Goal: Book appointment/travel/reservation

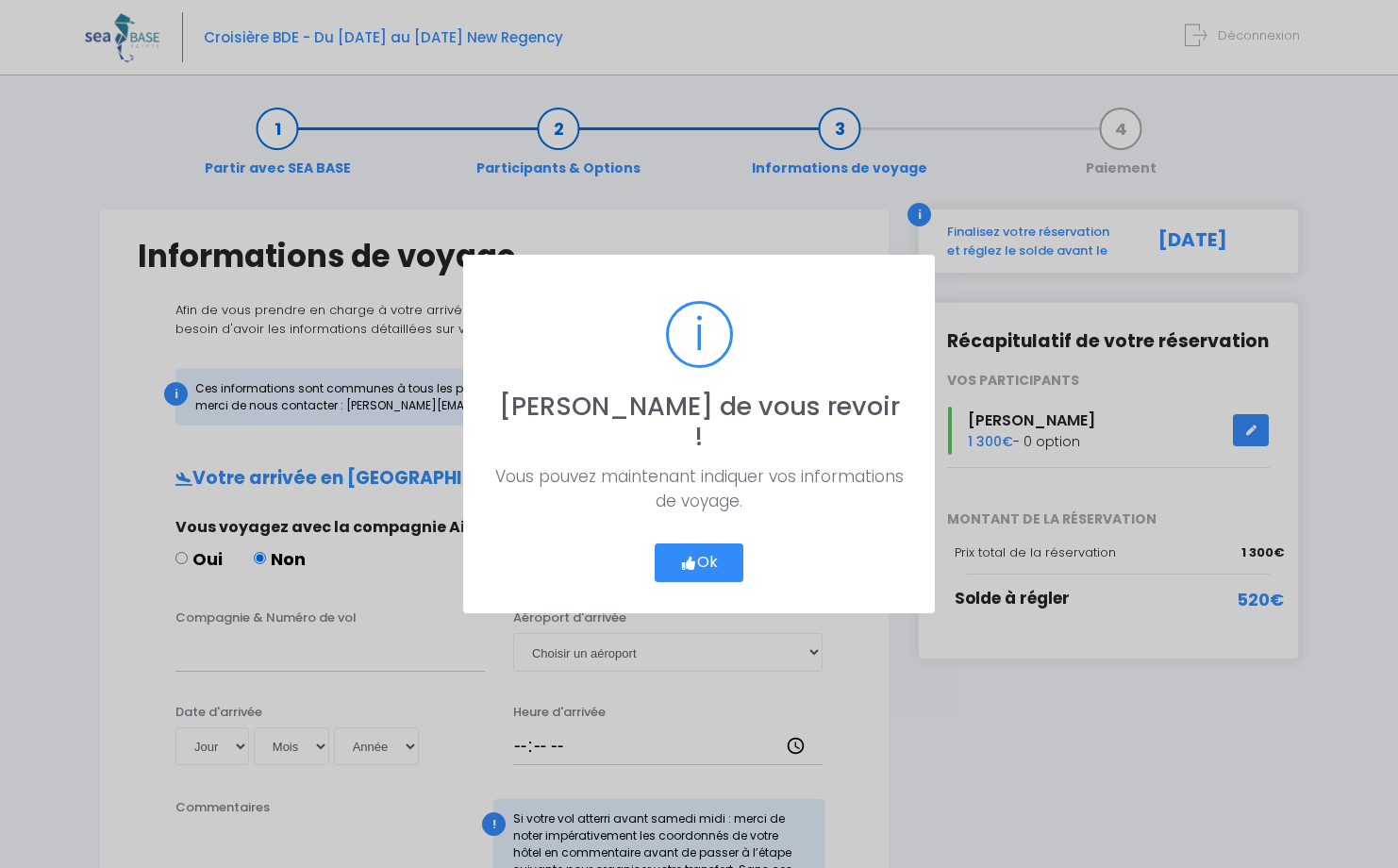
click at [724, 543] on button "Ok" at bounding box center [699, 563] width 88 height 39
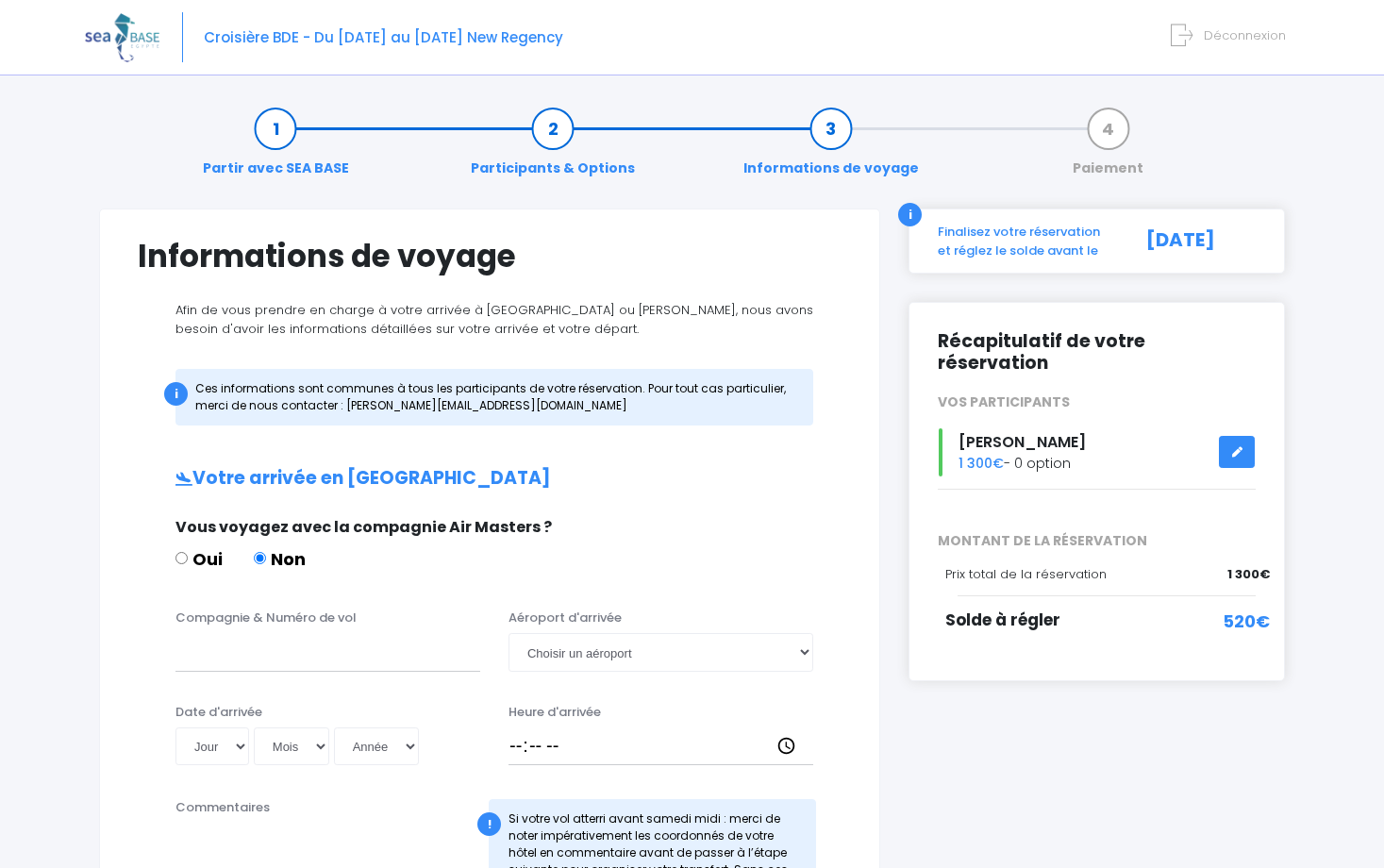
click at [1112, 136] on link "Paiement" at bounding box center [1107, 148] width 89 height 60
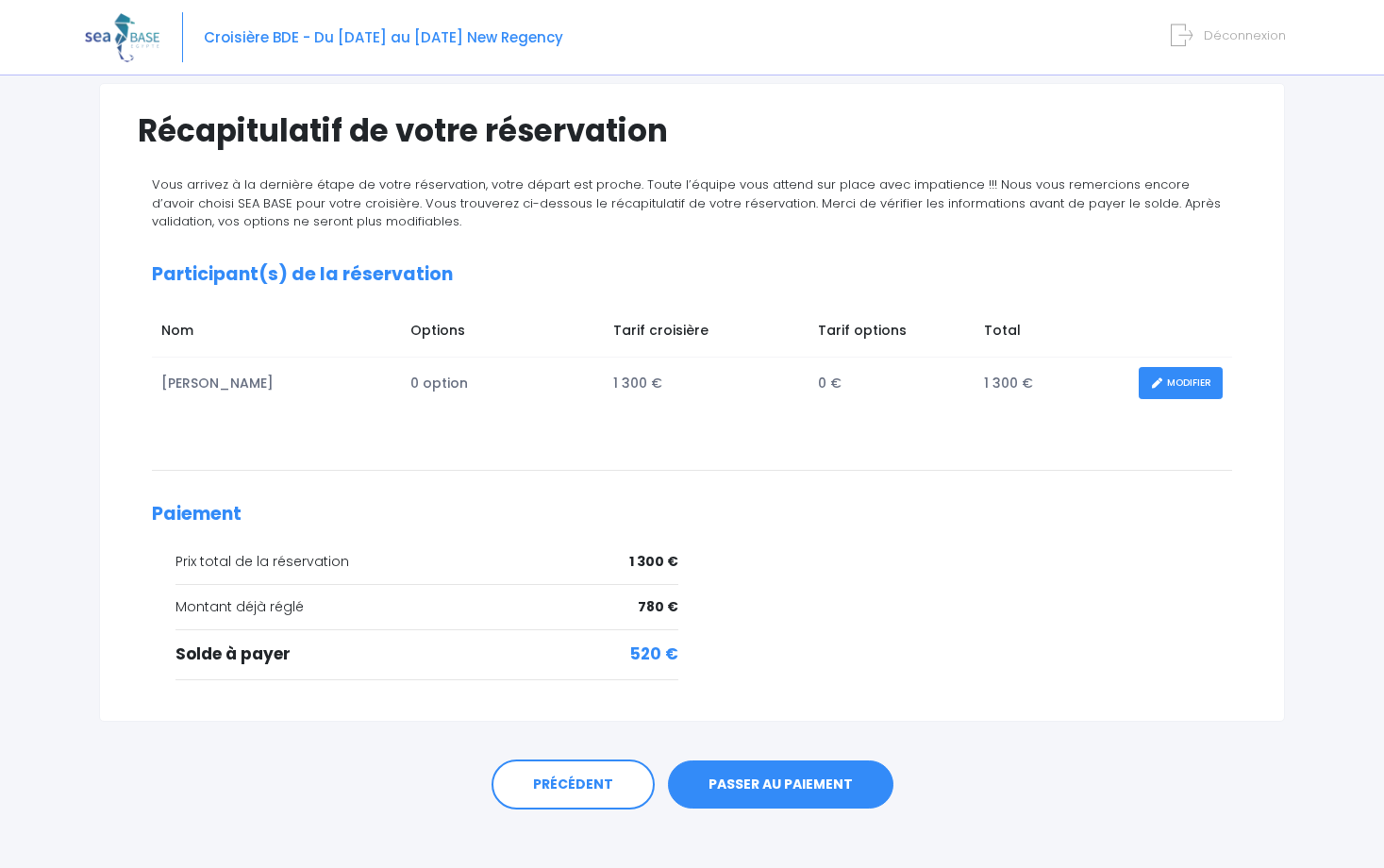
scroll to position [142, 0]
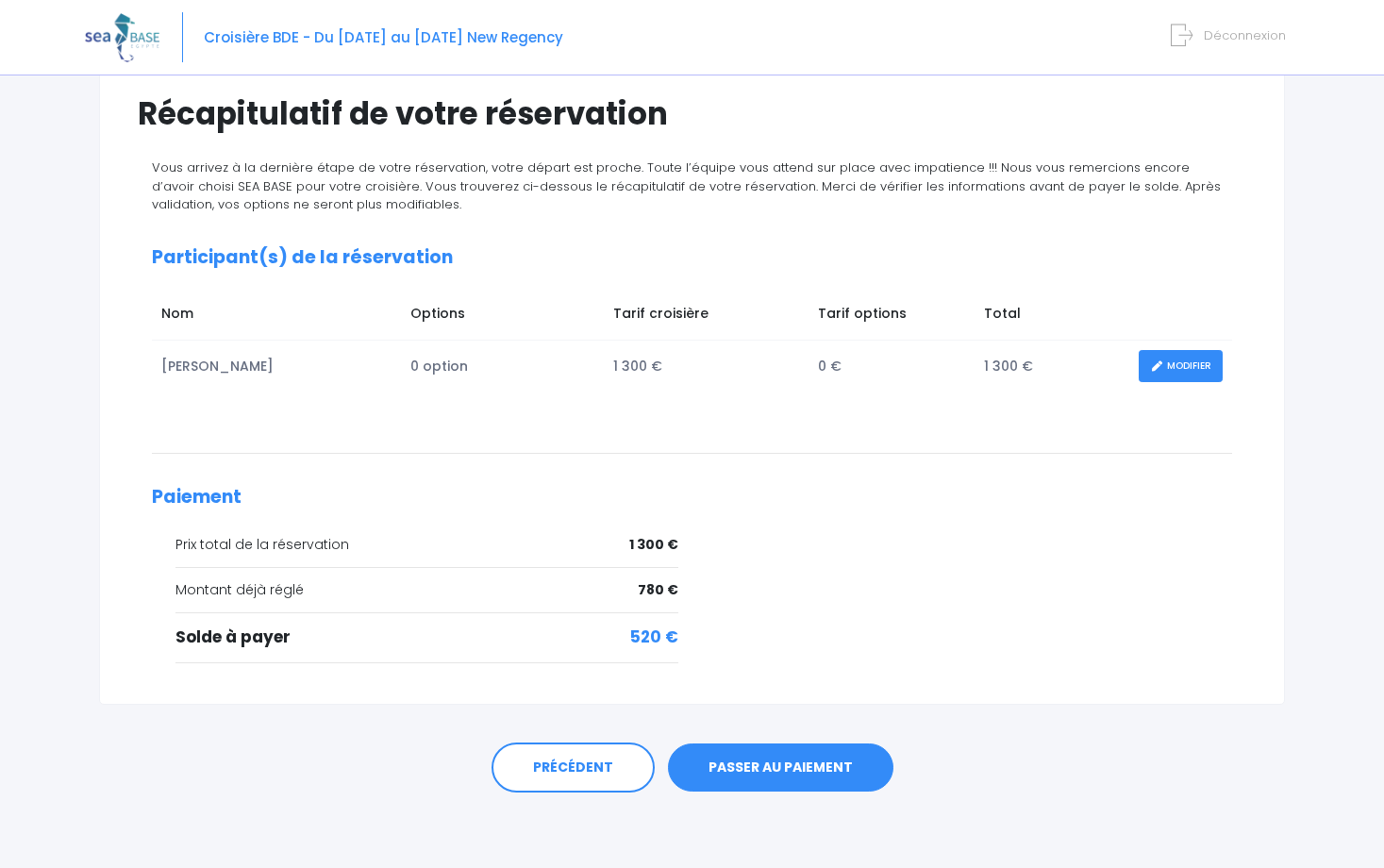
click at [759, 765] on link "PASSER AU PAIEMENT" at bounding box center [781, 768] width 226 height 49
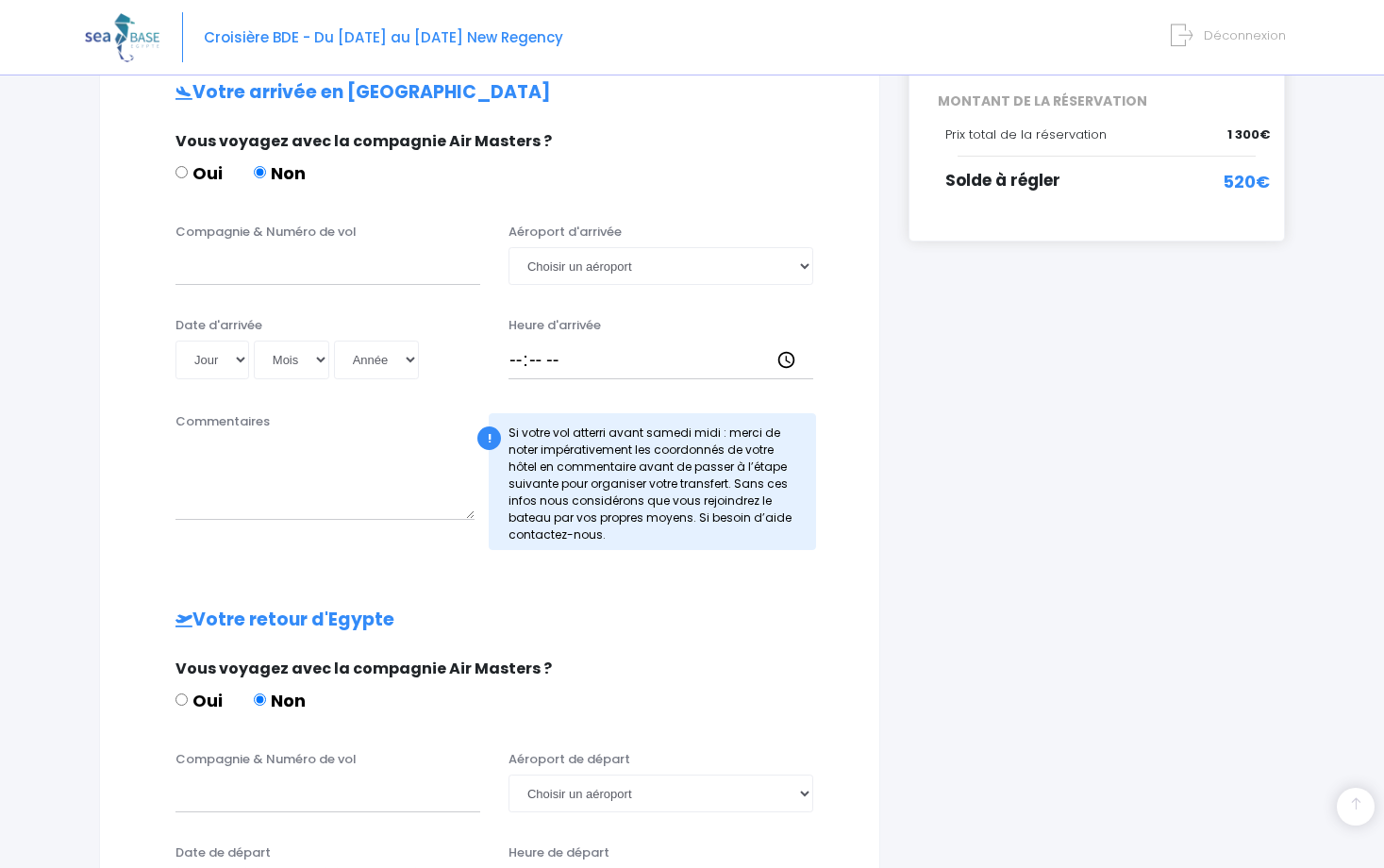
scroll to position [340, 0]
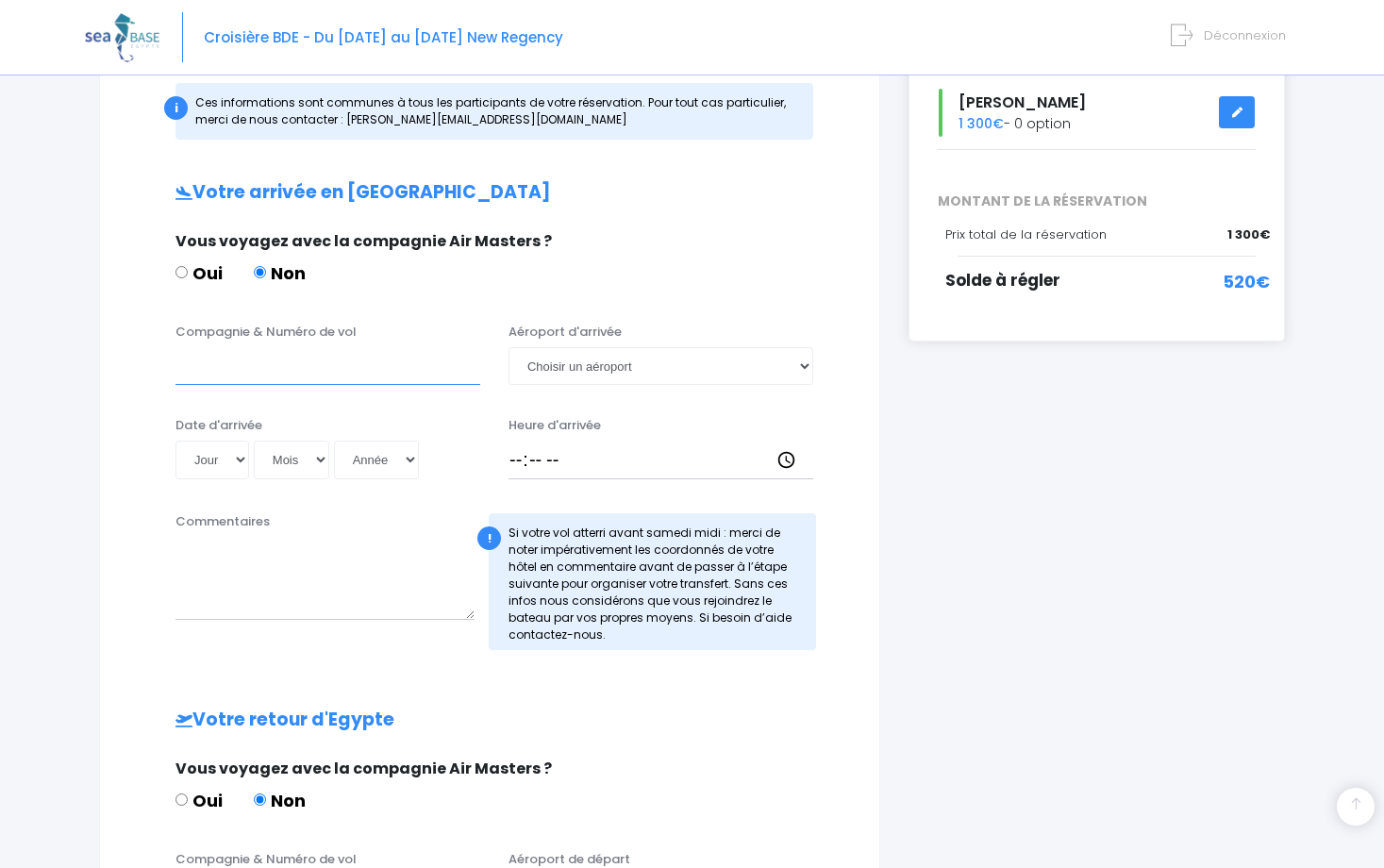
click at [374, 353] on input "Compagnie & Numéro de vol" at bounding box center [328, 365] width 304 height 37
type input "EasyJet N°EJU4495"
click at [239, 462] on select "Jour 01 02 03 04 05 06 07 08 09 10 11 12 13 14 15 16 17 18 19 20 21 22 23 24 25…" at bounding box center [212, 460] width 74 height 37
select select "01"
click at [176, 441] on select "Jour 01 02 03 04 05 06 07 08 09 10 11 12 13 14 15 16 17 18 19 20 21 22 23 24 25…" at bounding box center [212, 460] width 74 height 37
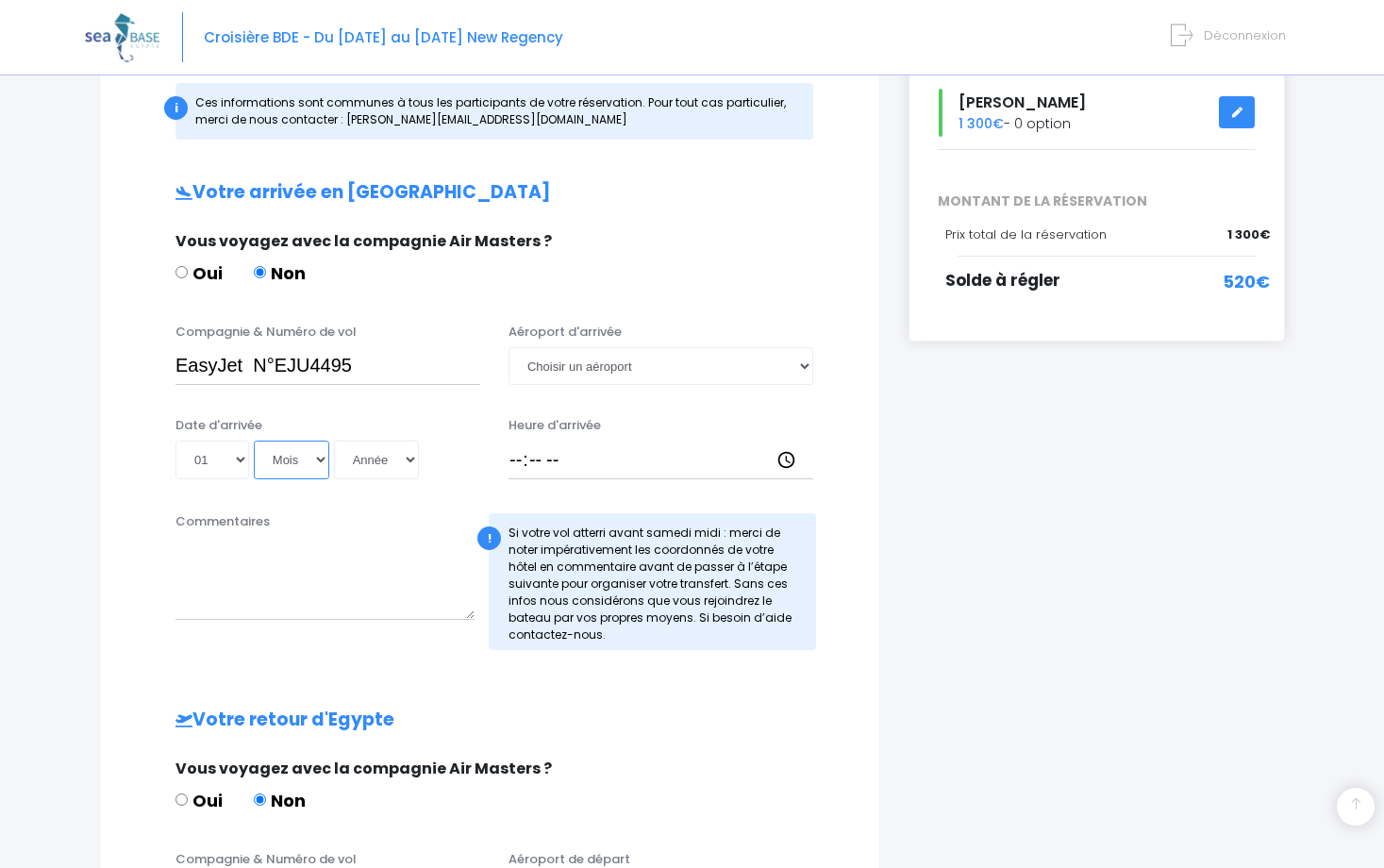
click at [322, 464] on select "Mois 01 02 03 04 05 06 07 08 09 10 11 12" at bounding box center [291, 460] width 76 height 37
select select "11"
click at [253, 441] on select "Mois 01 02 03 04 05 06 07 08 09 10 11 12" at bounding box center [291, 460] width 76 height 37
click at [414, 449] on select "Année 2045 2044 2043 2042 2041 2040 2039 2038 2037 2036 2035 2034 2033 2032 203…" at bounding box center [376, 460] width 84 height 37
select select "2025"
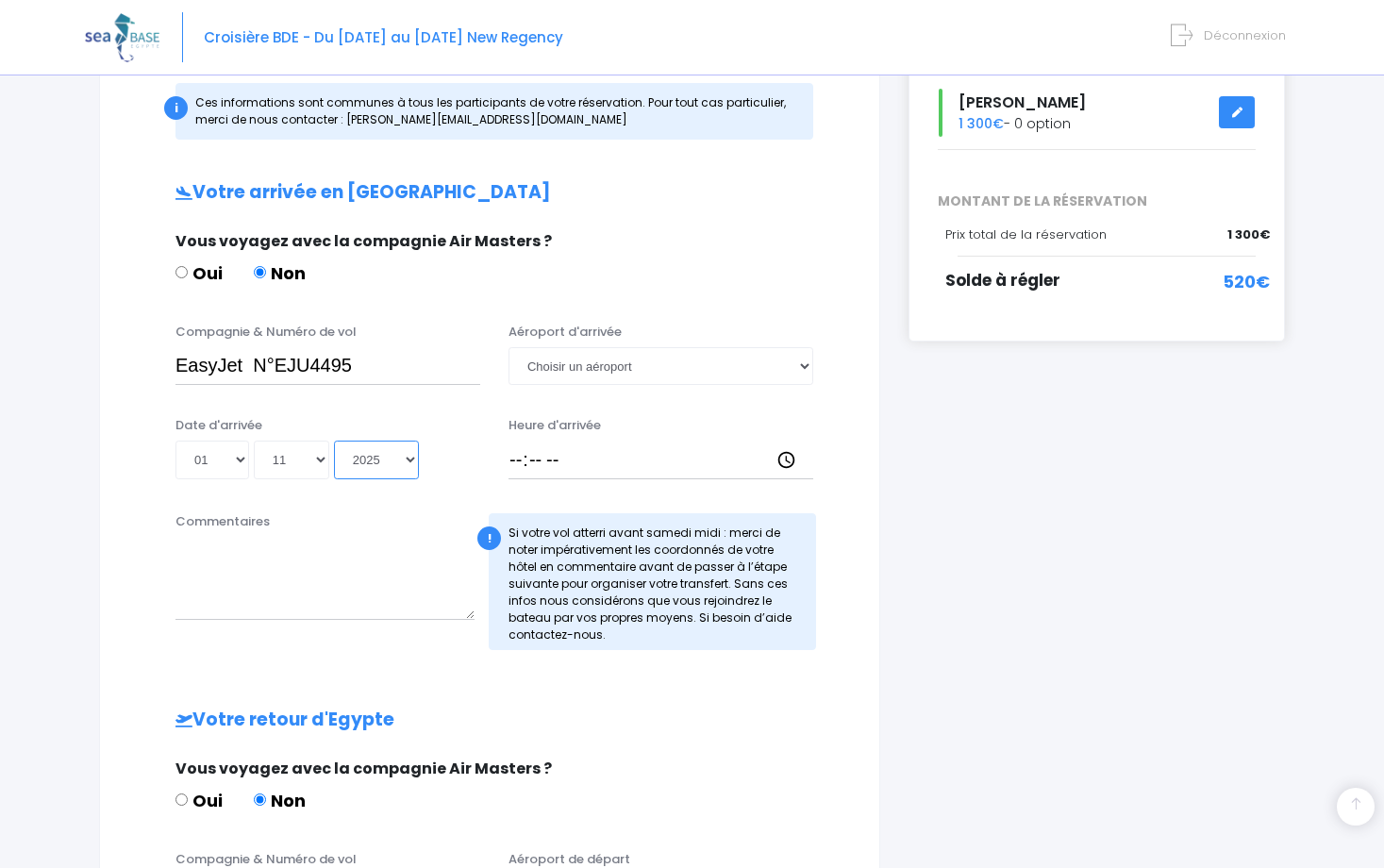
click at [334, 441] on select "Année 2045 2044 2043 2042 2041 2040 2039 2038 2037 2036 2035 2034 2033 2032 203…" at bounding box center [376, 460] width 84 height 37
type input "2025-11-01"
click at [806, 362] on select "Choisir un aéroport Hurghada Marsa Alam" at bounding box center [661, 365] width 304 height 37
select select "Hurghada"
click at [509, 347] on select "Choisir un aéroport Hurghada Marsa Alam" at bounding box center [661, 365] width 304 height 37
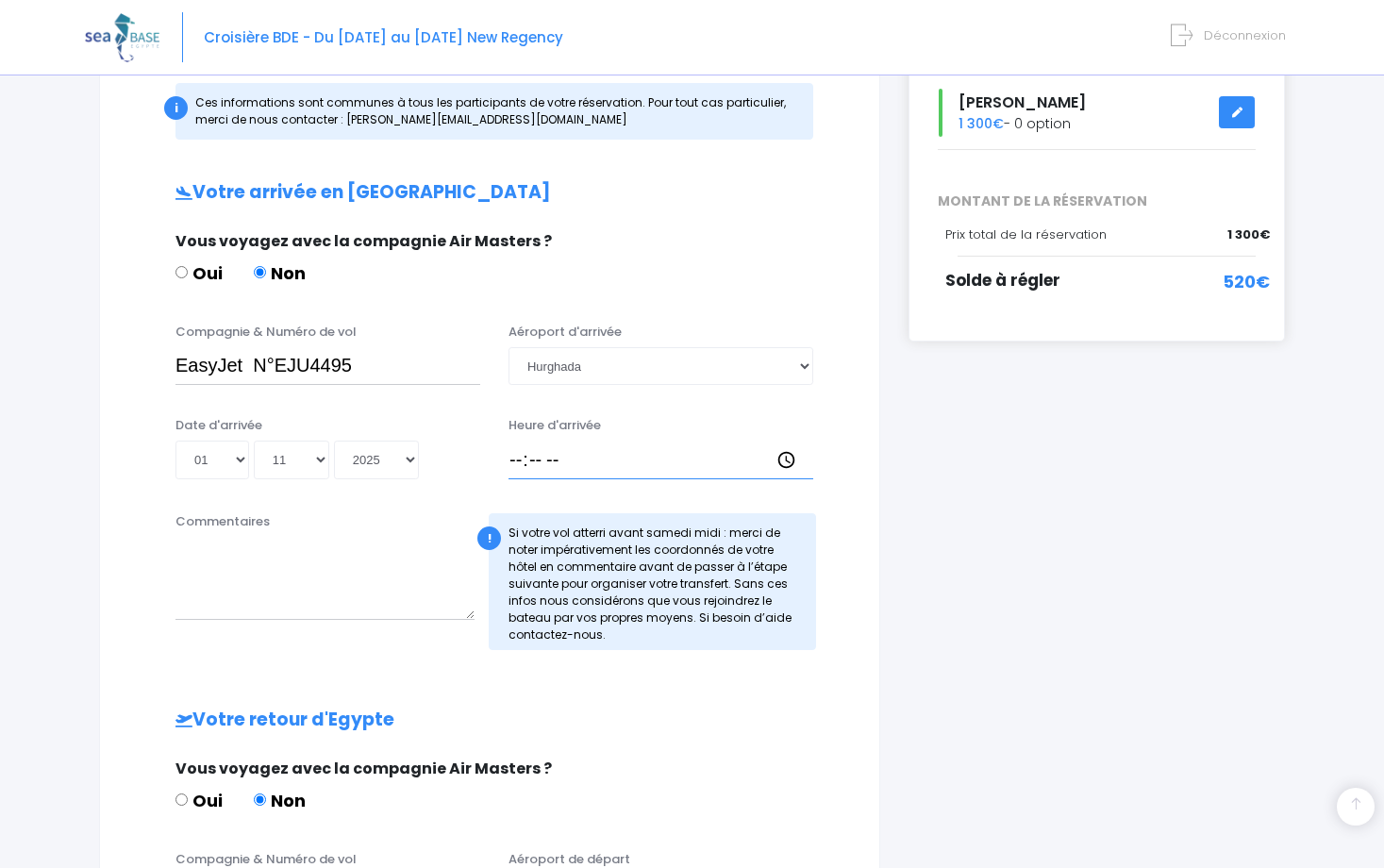
click at [784, 457] on input "Heure d'arrivée" at bounding box center [661, 460] width 304 height 37
click at [557, 454] on input "18:39" at bounding box center [661, 460] width 304 height 37
type input "18:30"
click at [640, 506] on div "Votre arrivée en Egypte Vous voyagez avec la compagnie Air Masters ? Oui Non Co…" at bounding box center [489, 679] width 703 height 996
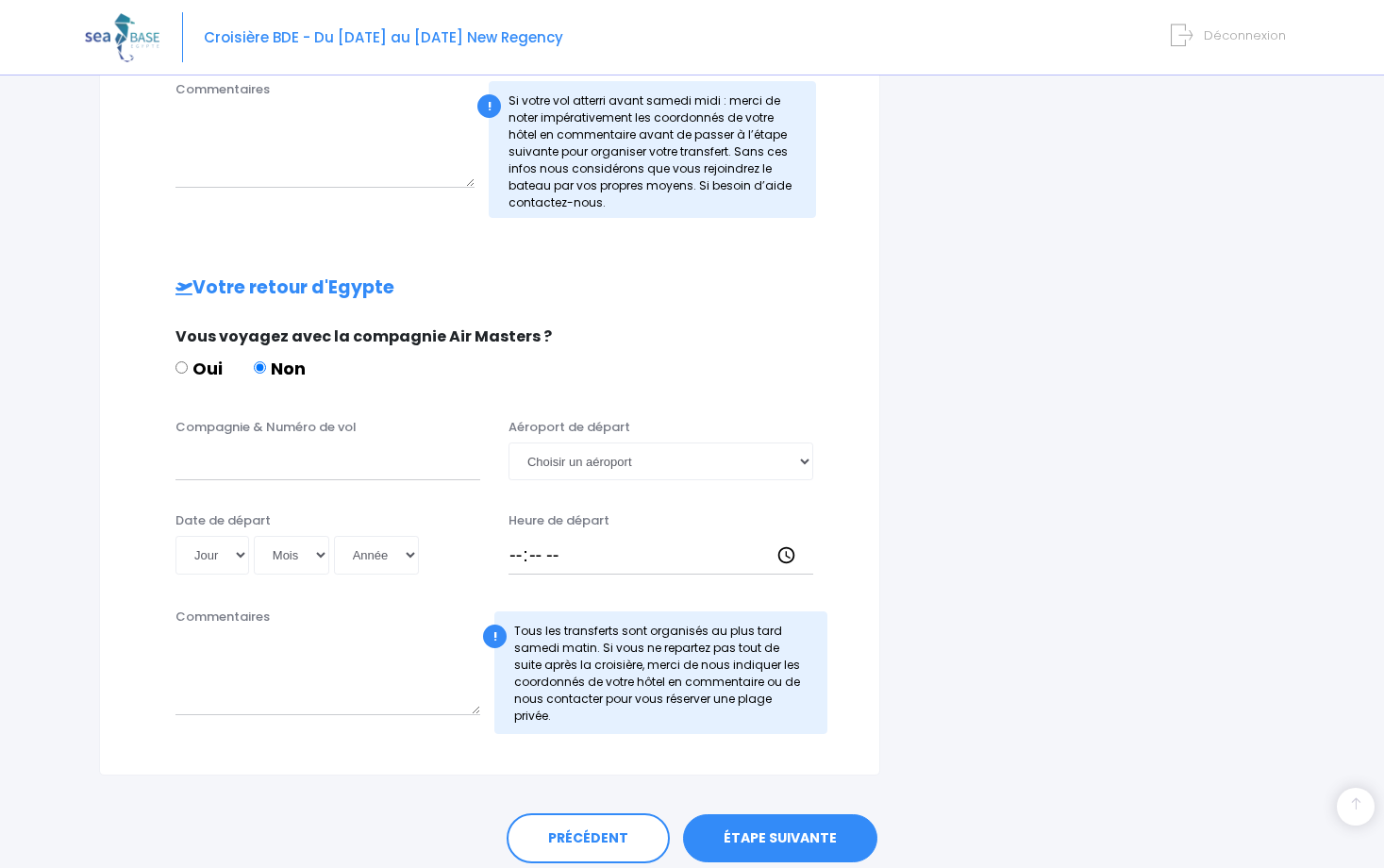
scroll to position [792, 0]
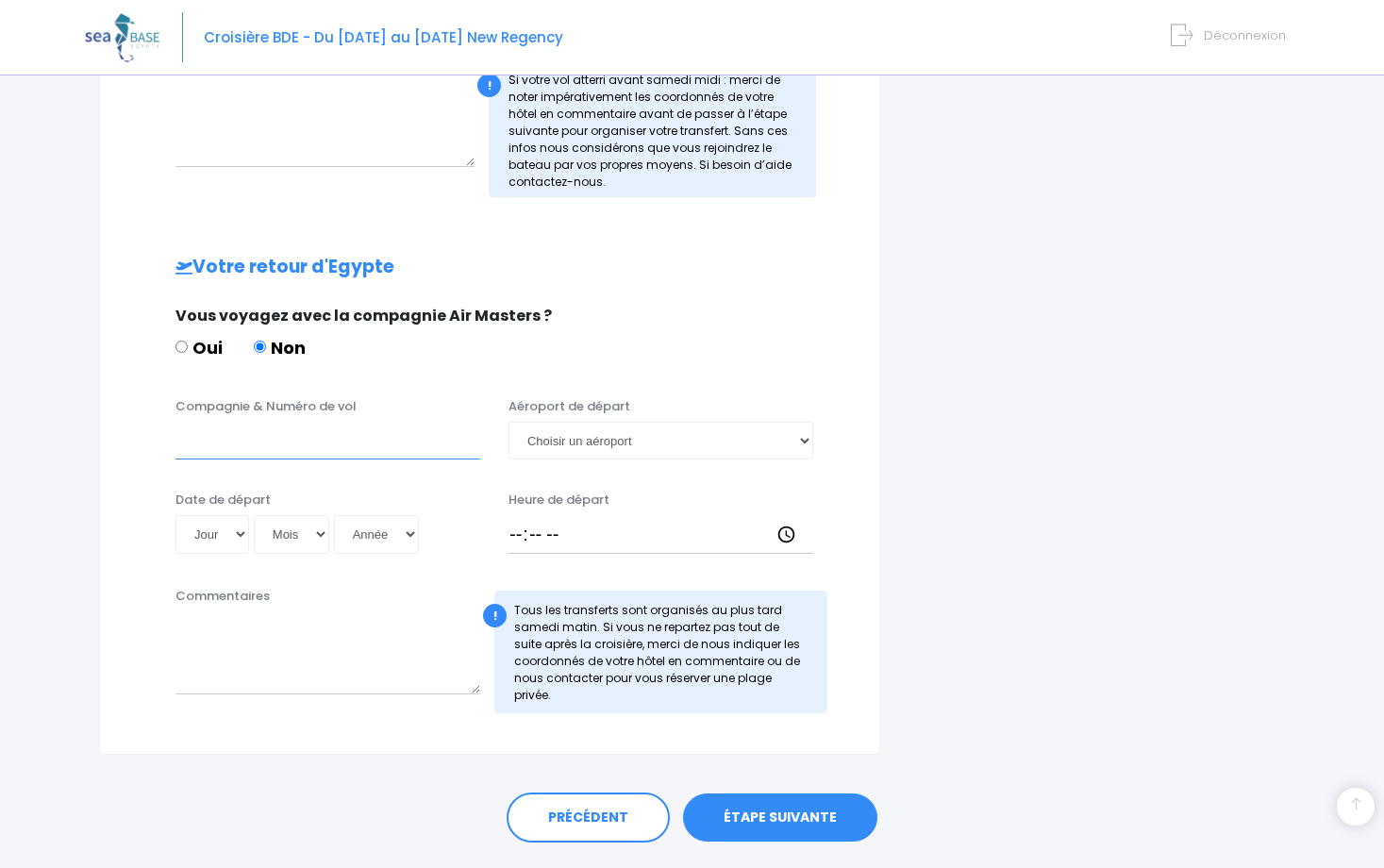
click at [343, 442] on input "Compagnie & Numéro de vol" at bounding box center [328, 440] width 304 height 37
click at [300, 438] on input "Compagnie & Numéro de vol" at bounding box center [328, 440] width 304 height 37
type input "A"
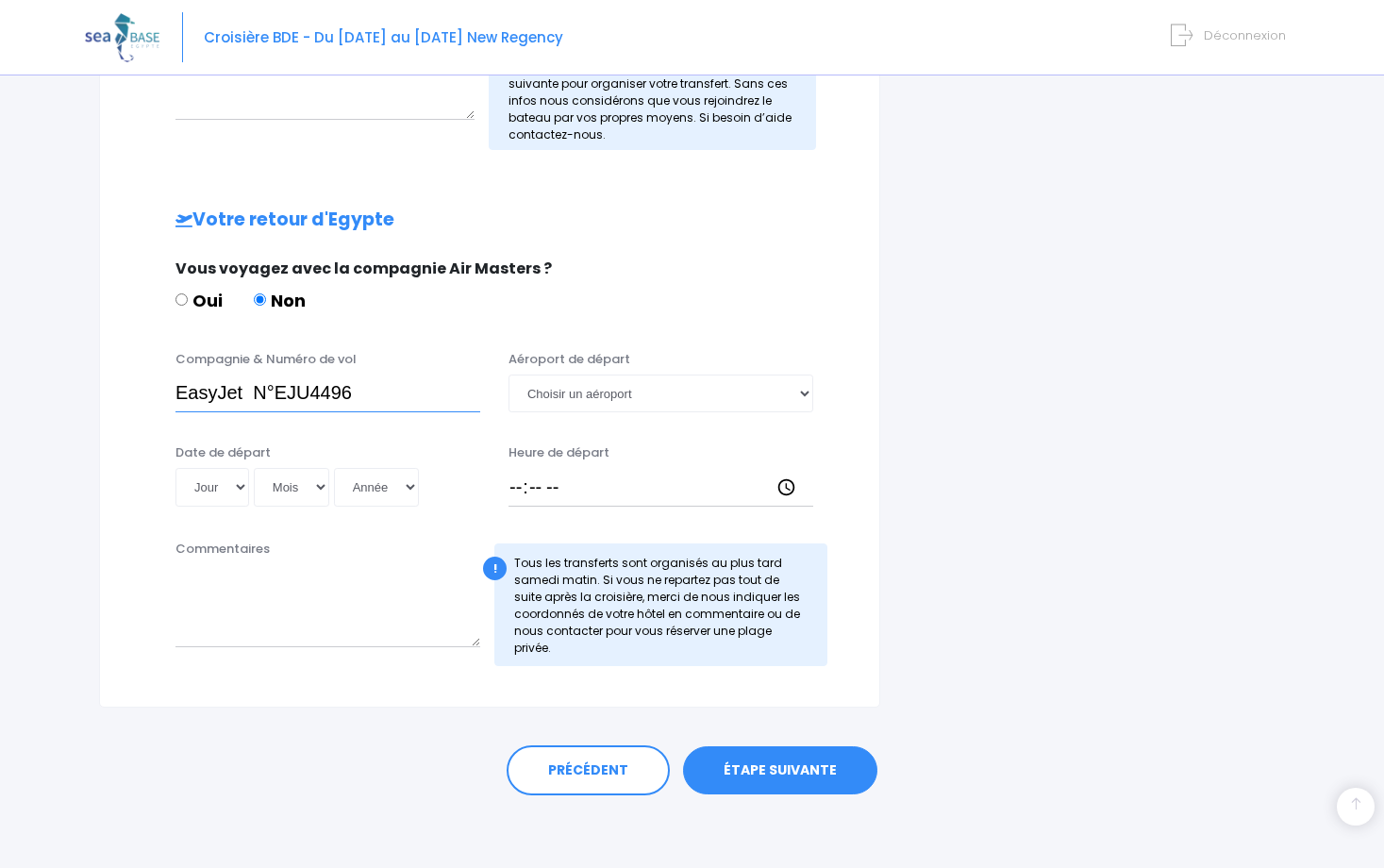
scroll to position [842, 0]
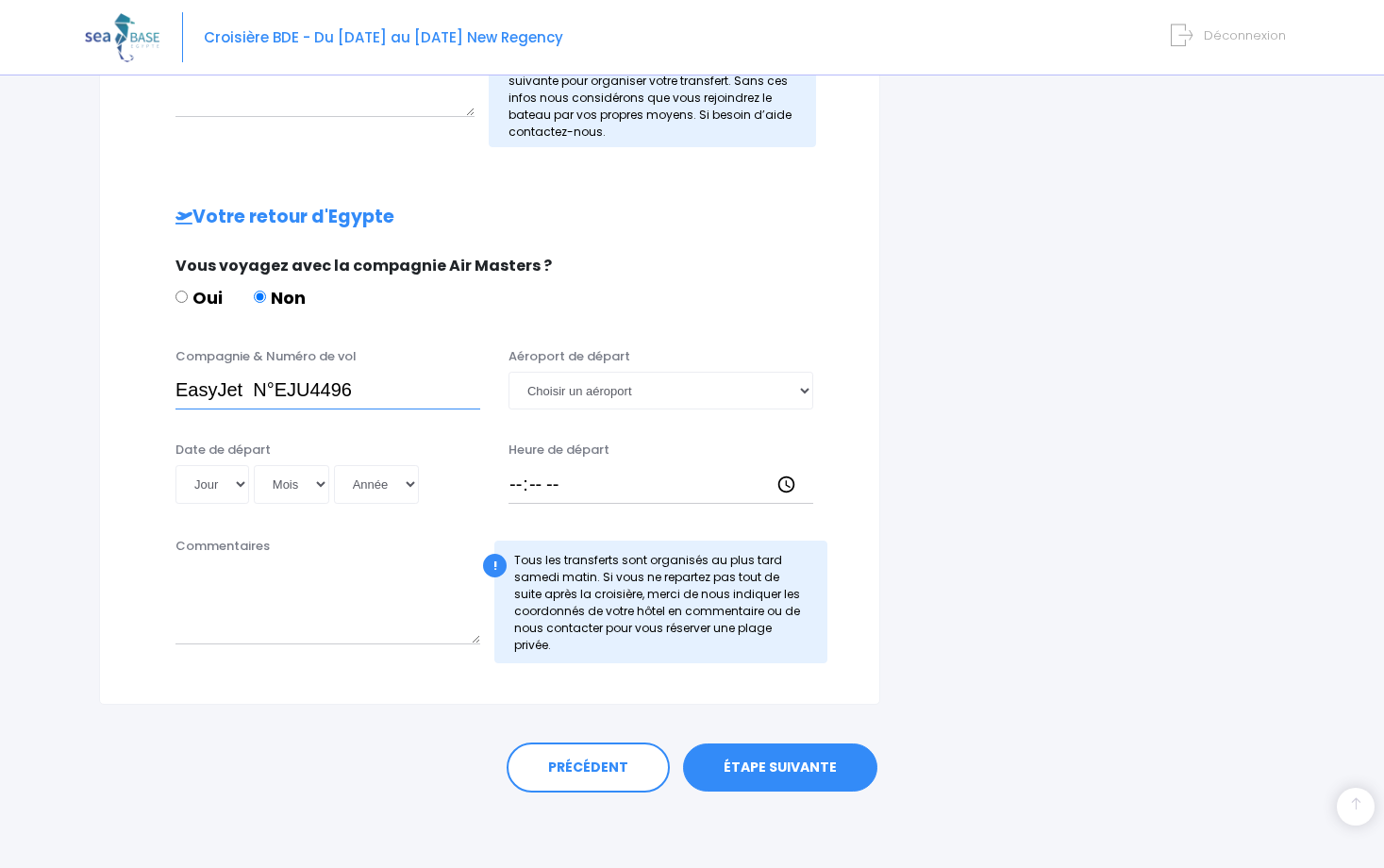
type input "EasyJet N°EJU4496"
click at [809, 394] on select "Choisir un aéroport Hurghada Marsa Alam" at bounding box center [661, 390] width 304 height 37
select select "Hurghada"
click at [509, 371] on select "Choisir un aéroport Hurghada Marsa Alam" at bounding box center [661, 390] width 304 height 37
click at [531, 481] on input "Heure de départ" at bounding box center [661, 483] width 304 height 37
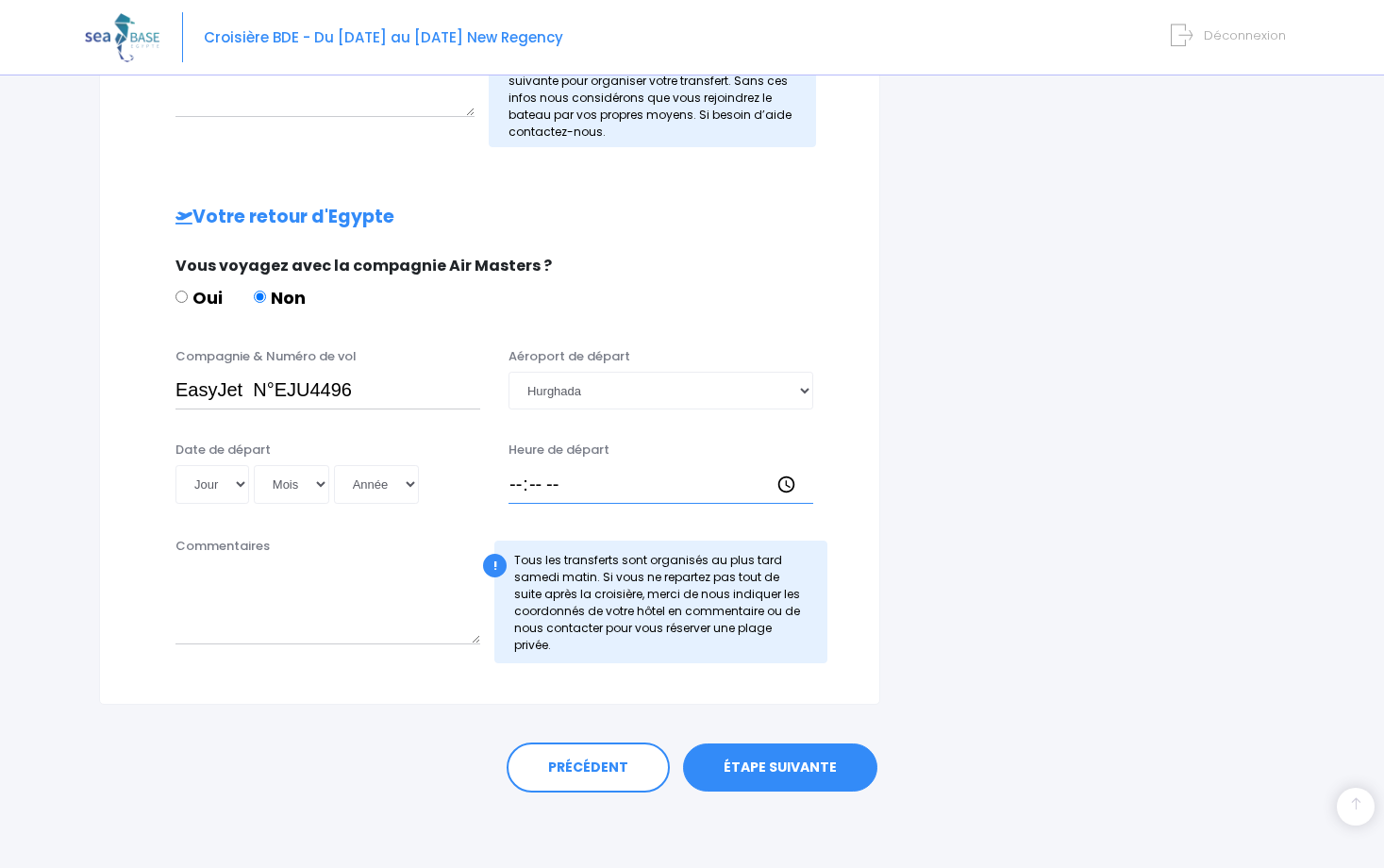
click at [789, 485] on input "Heure de départ" at bounding box center [661, 483] width 304 height 37
click at [515, 484] on input "Heure de départ" at bounding box center [661, 483] width 304 height 37
type input "19:30"
click at [235, 481] on select "Jour 01 02 03 04 05 06 07 08 09 10 11 12 13 14 15 16 17 18 19 20 21 22 23 24 25…" at bounding box center [212, 483] width 74 height 37
select select "08"
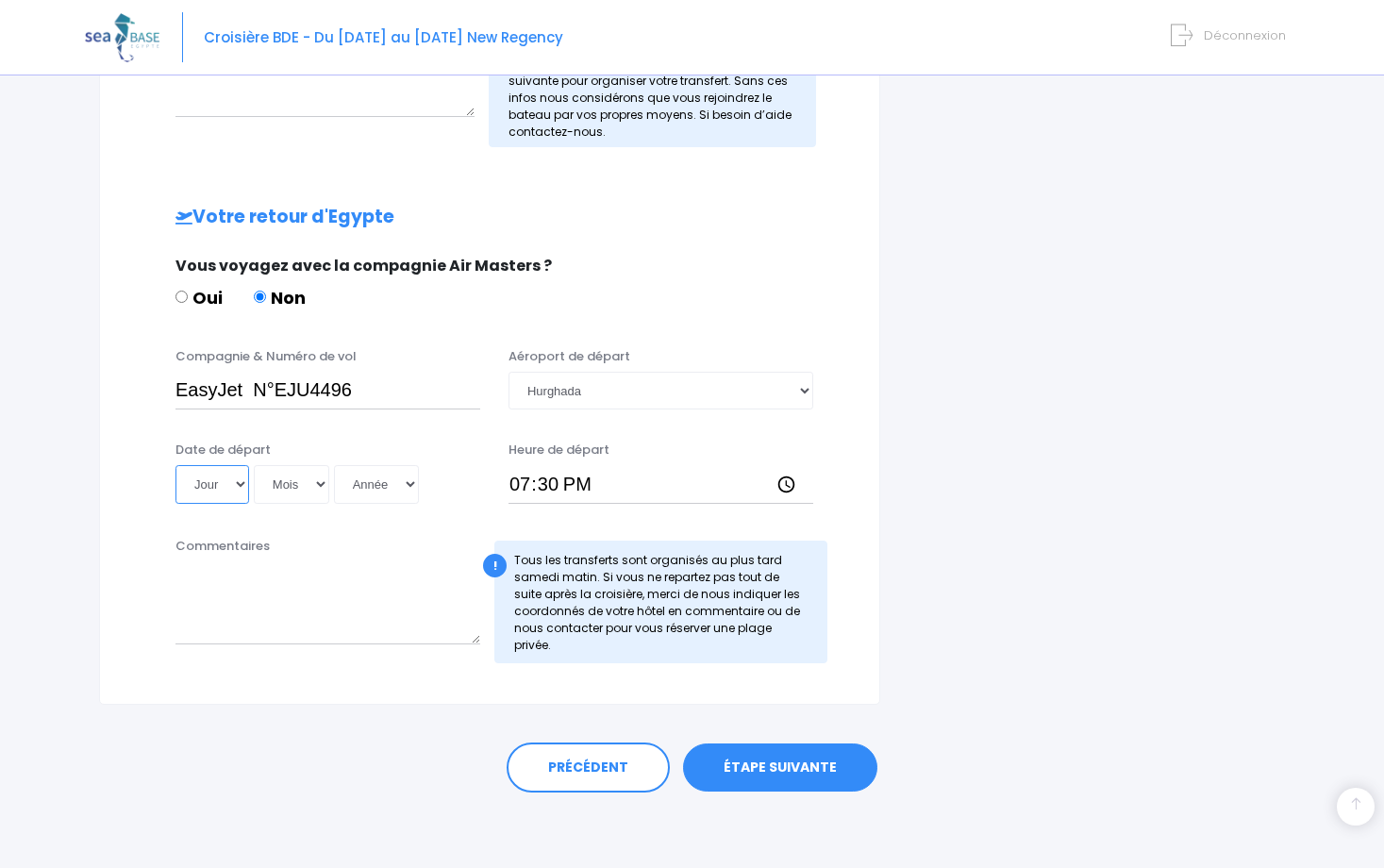
click at [176, 464] on select "Jour 01 02 03 04 05 06 07 08 09 10 11 12 13 14 15 16 17 18 19 20 21 22 23 24 25…" at bounding box center [212, 483] width 74 height 37
click at [319, 487] on select "Mois 01 02 03 04 05 06 07 08 09 10 11 12" at bounding box center [291, 483] width 76 height 37
select select "11"
click at [253, 464] on select "Mois 01 02 03 04 05 06 07 08 09 10 11 12" at bounding box center [291, 483] width 76 height 37
click at [409, 478] on select "Année 2045 2044 2043 2042 2041 2040 2039 2038 2037 2036 2035 2034 2033 2032 203…" at bounding box center [376, 483] width 84 height 37
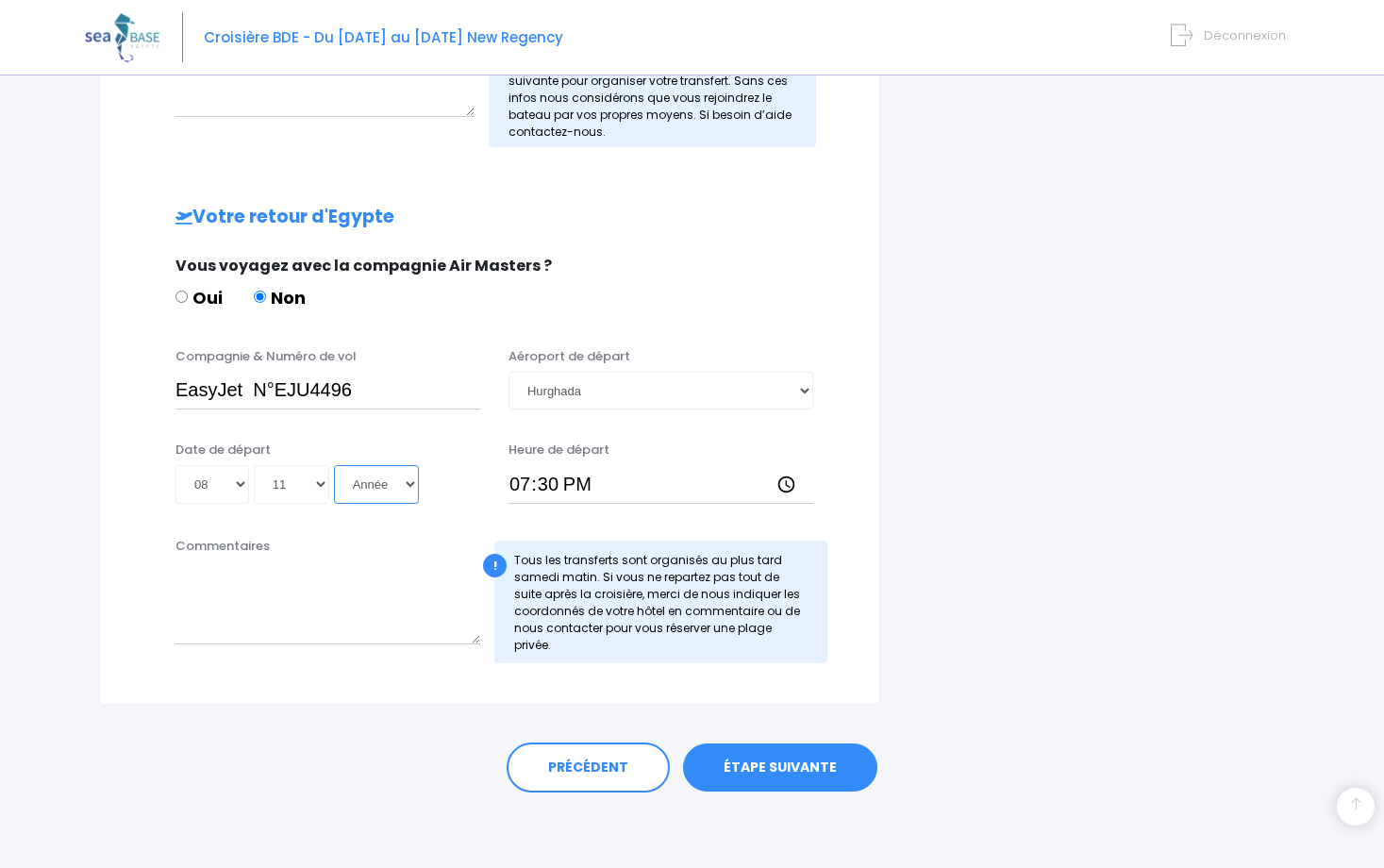
select select "2025"
click at [334, 464] on select "Année 2045 2044 2043 2042 2041 2040 2039 2038 2037 2036 2035 2034 2033 2032 203…" at bounding box center [376, 483] width 84 height 37
type input "2025-11-08"
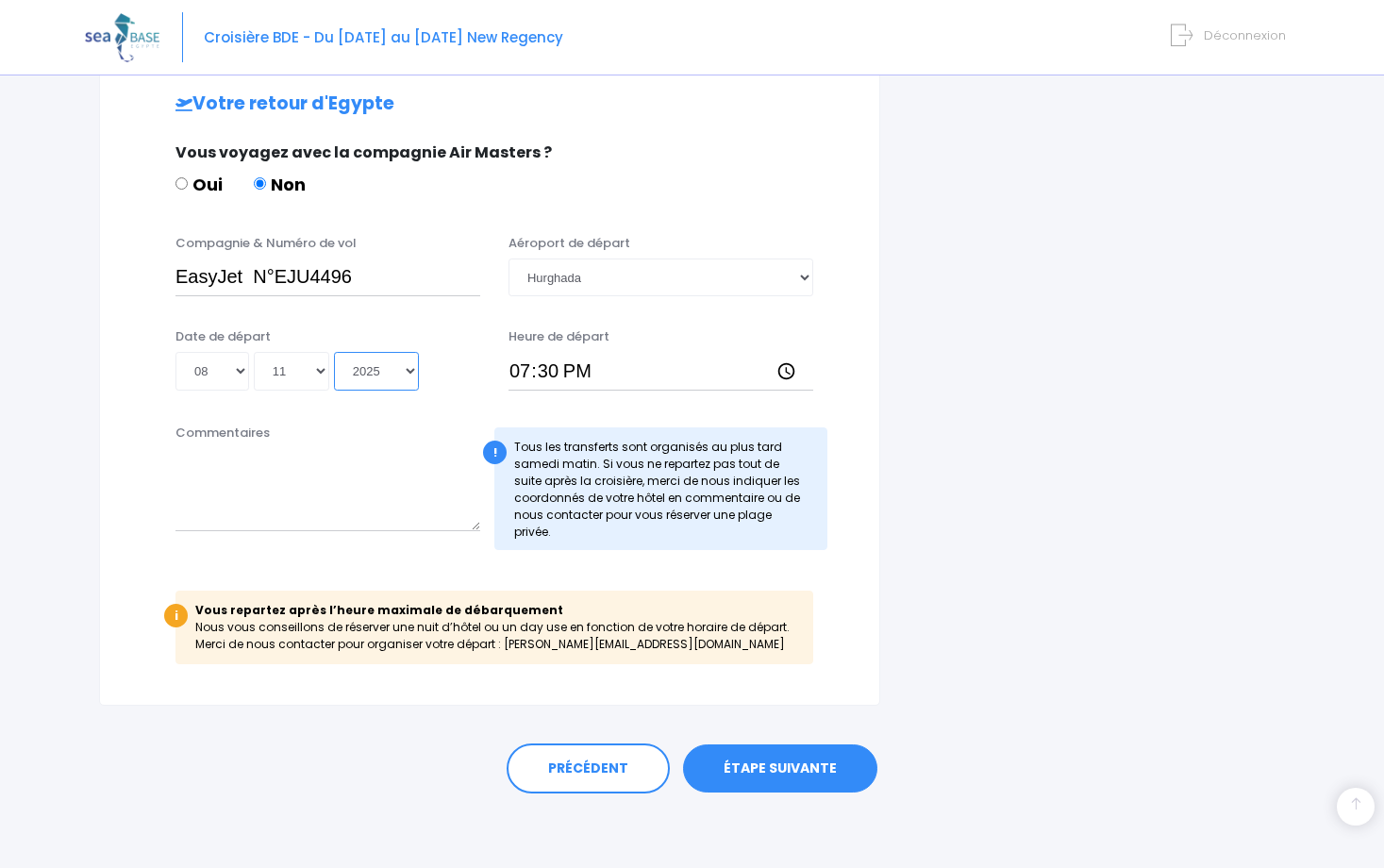
scroll to position [956, 0]
click at [799, 752] on link "ÉTAPE SUIVANTE" at bounding box center [780, 768] width 194 height 49
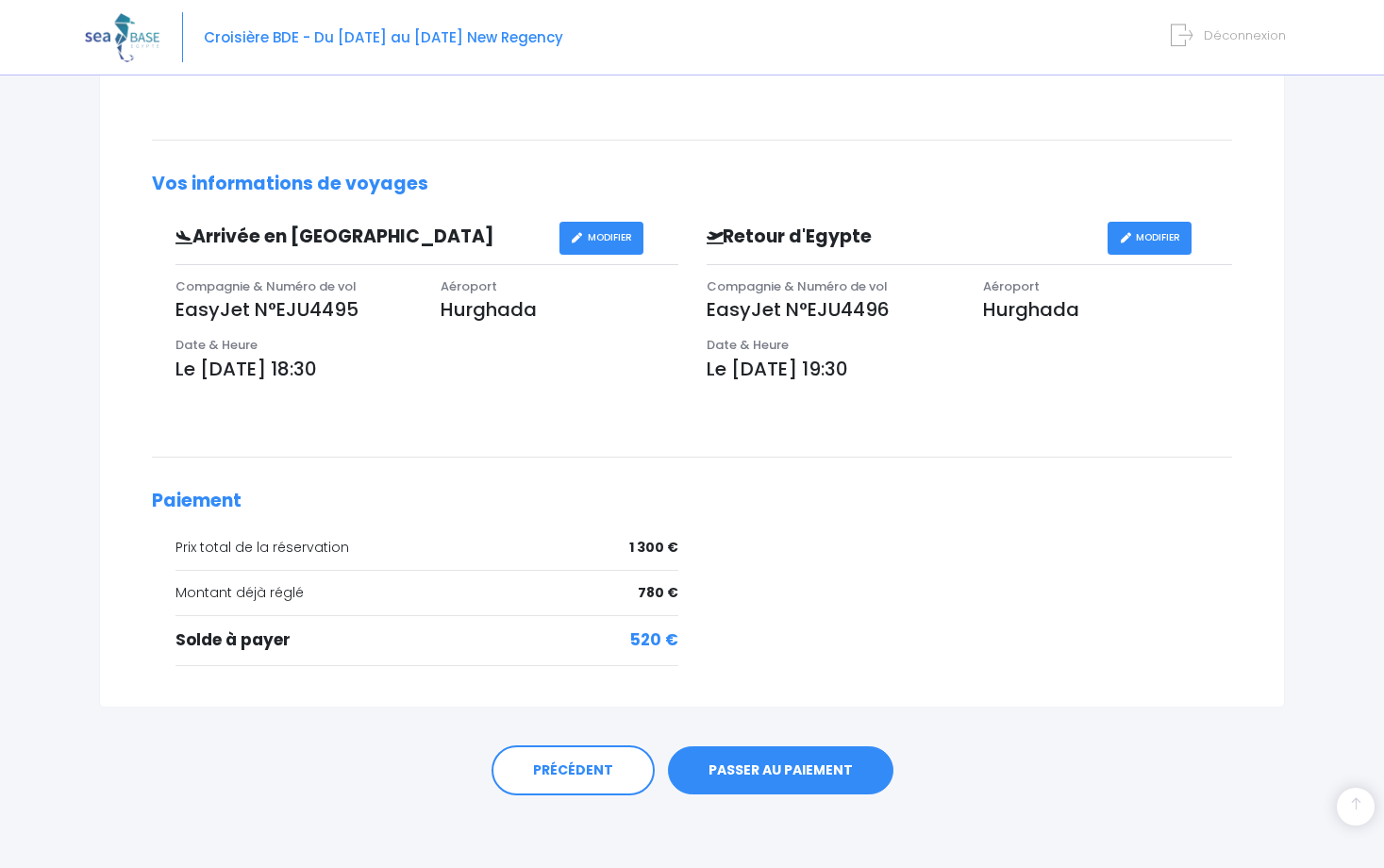
scroll to position [459, 0]
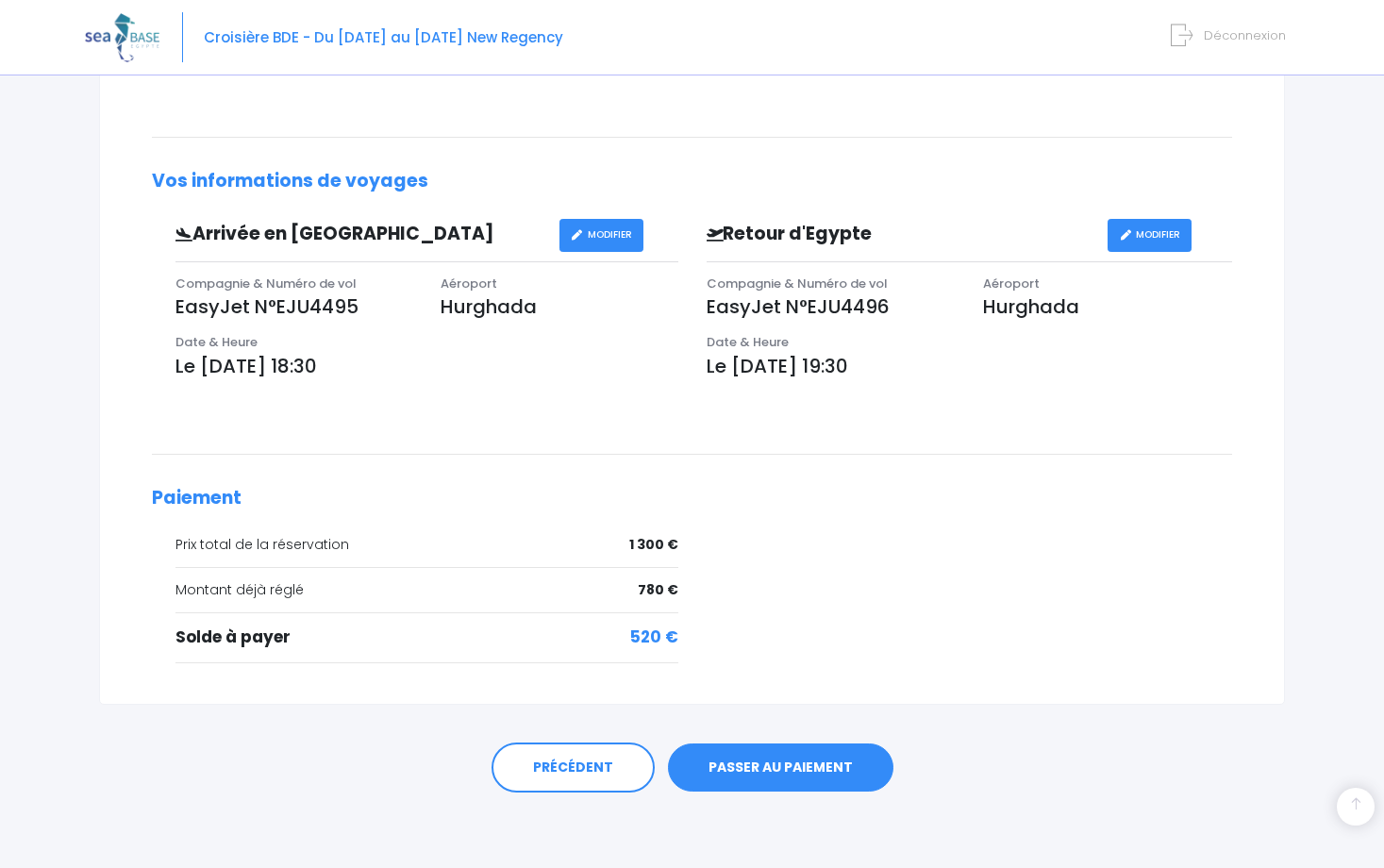
click at [830, 744] on link "PASSER AU PAIEMENT" at bounding box center [781, 768] width 226 height 49
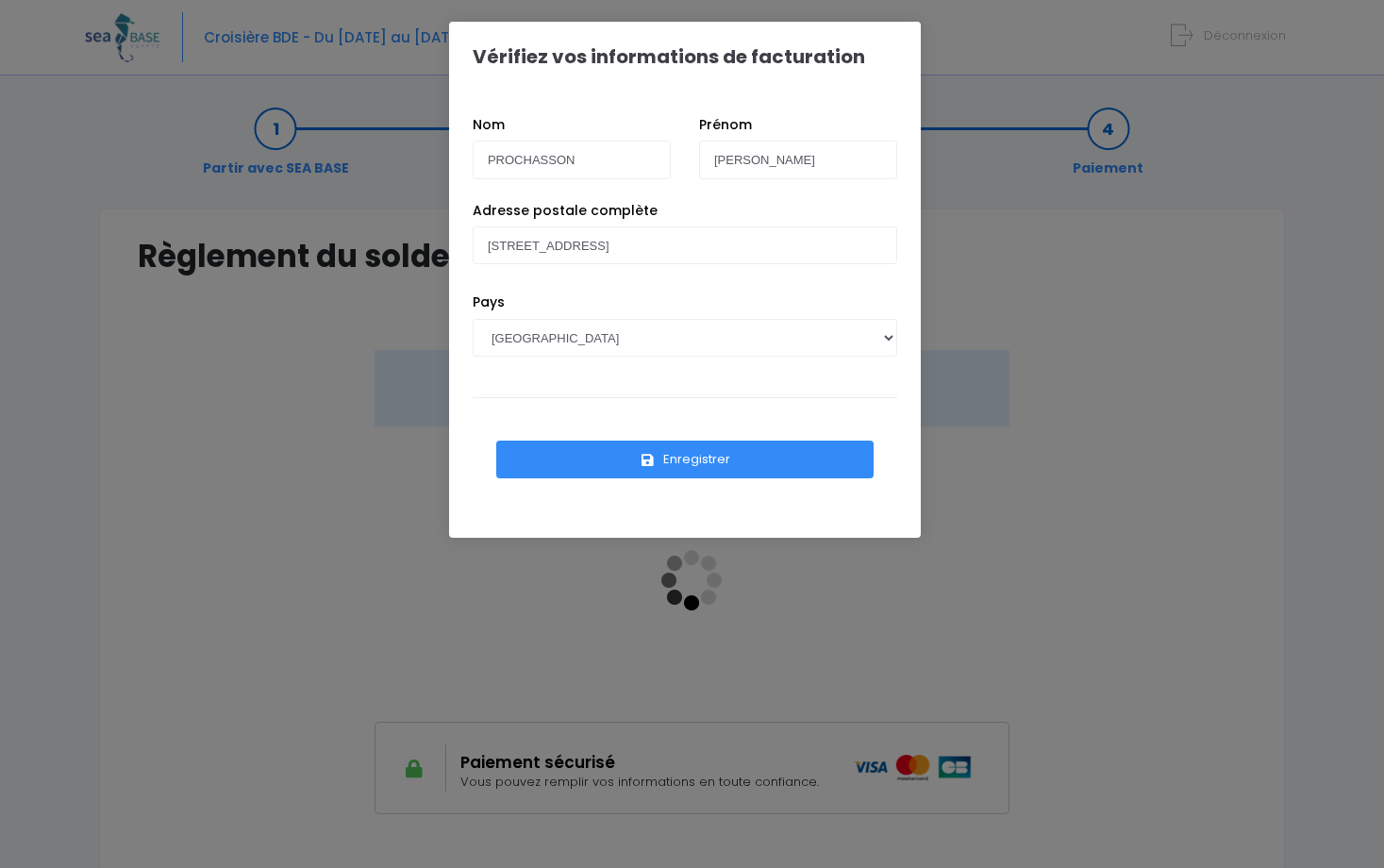
click at [702, 462] on button "Enregistrer" at bounding box center [685, 460] width 377 height 37
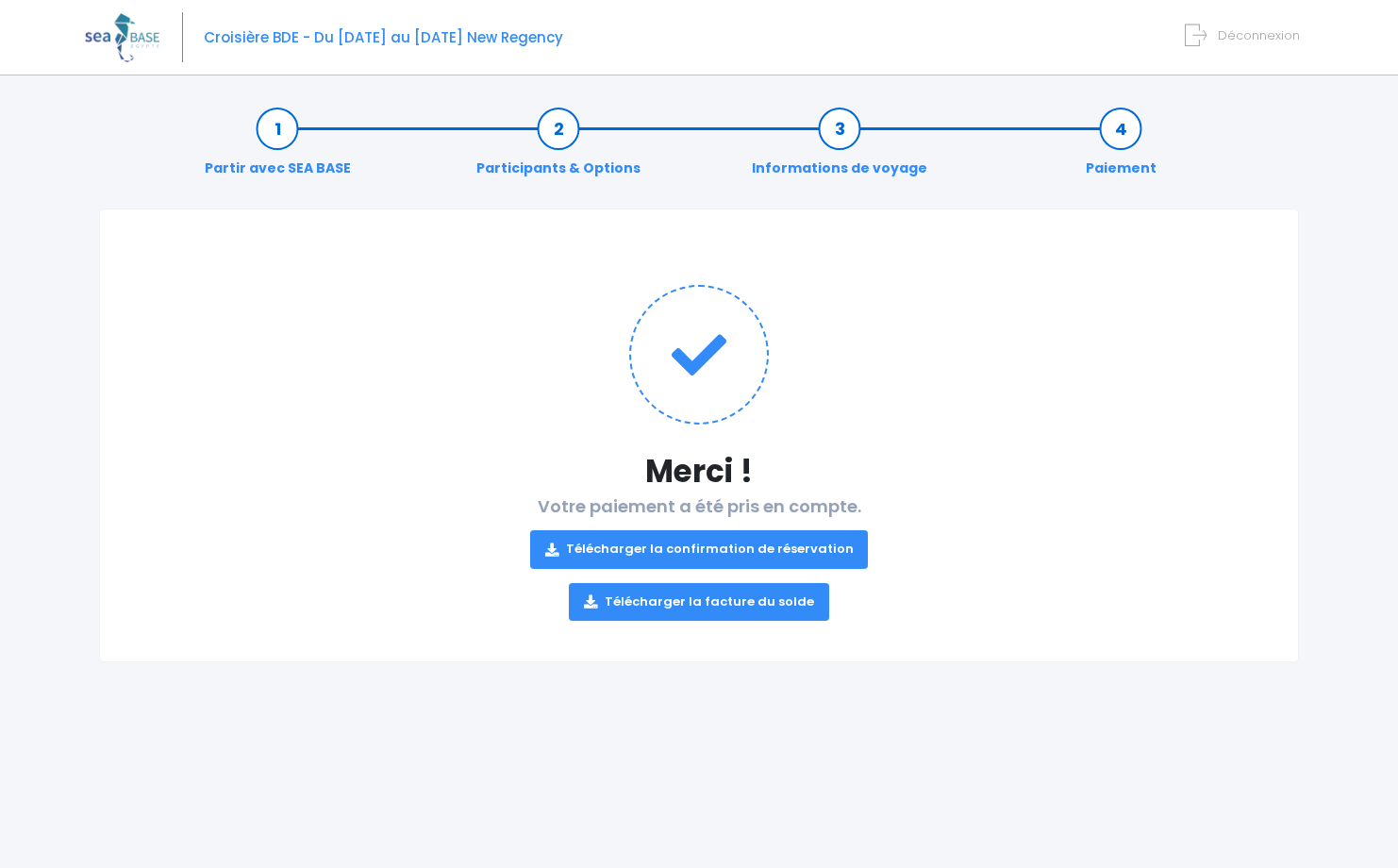
click at [749, 599] on link "Télécharger la facture du solde" at bounding box center [699, 602] width 260 height 37
click at [793, 561] on link "Télécharger la confirmation de réservation" at bounding box center [699, 549] width 339 height 37
click at [471, 360] on h1 at bounding box center [699, 354] width 1123 height 139
